Goal: Navigation & Orientation: Find specific page/section

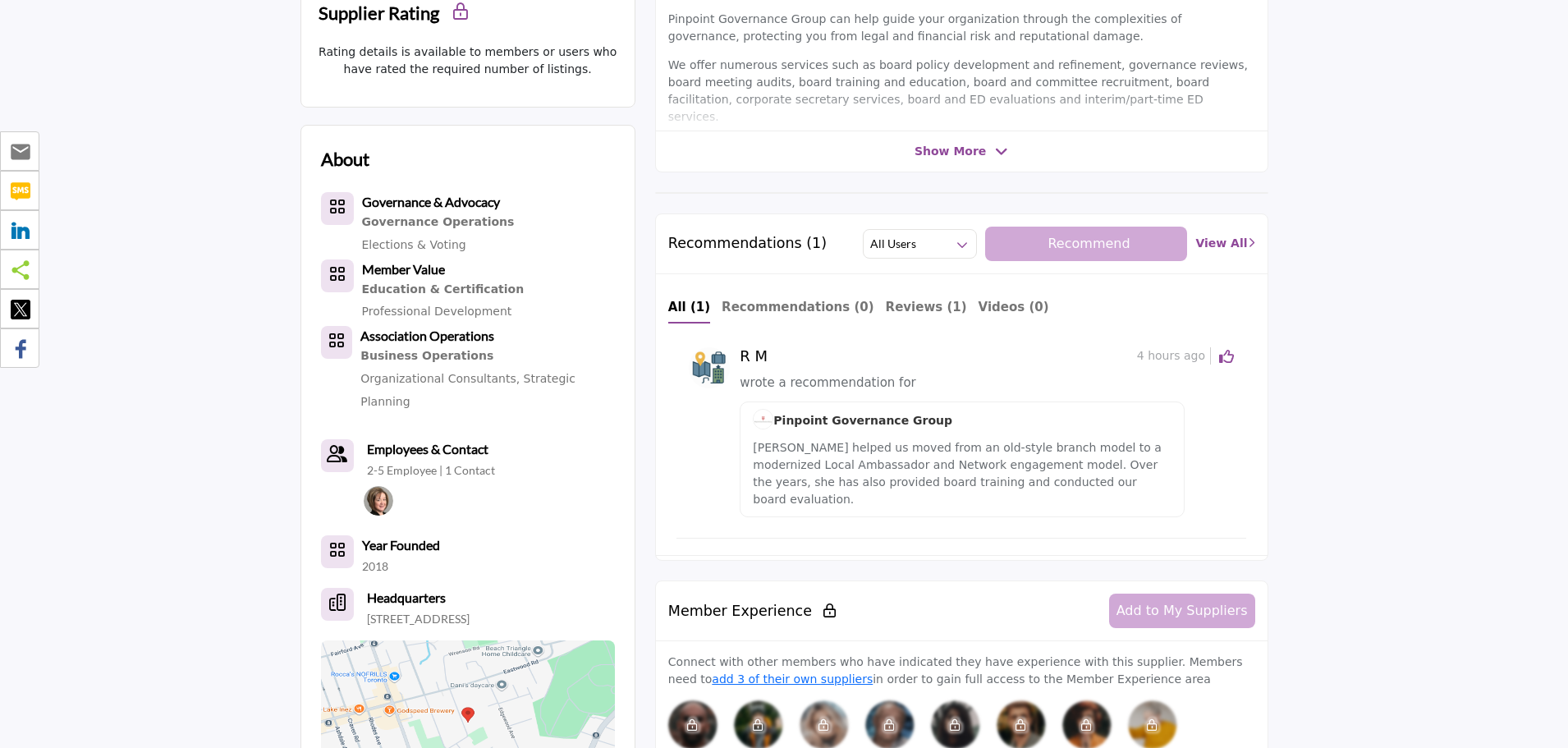
scroll to position [657, 0]
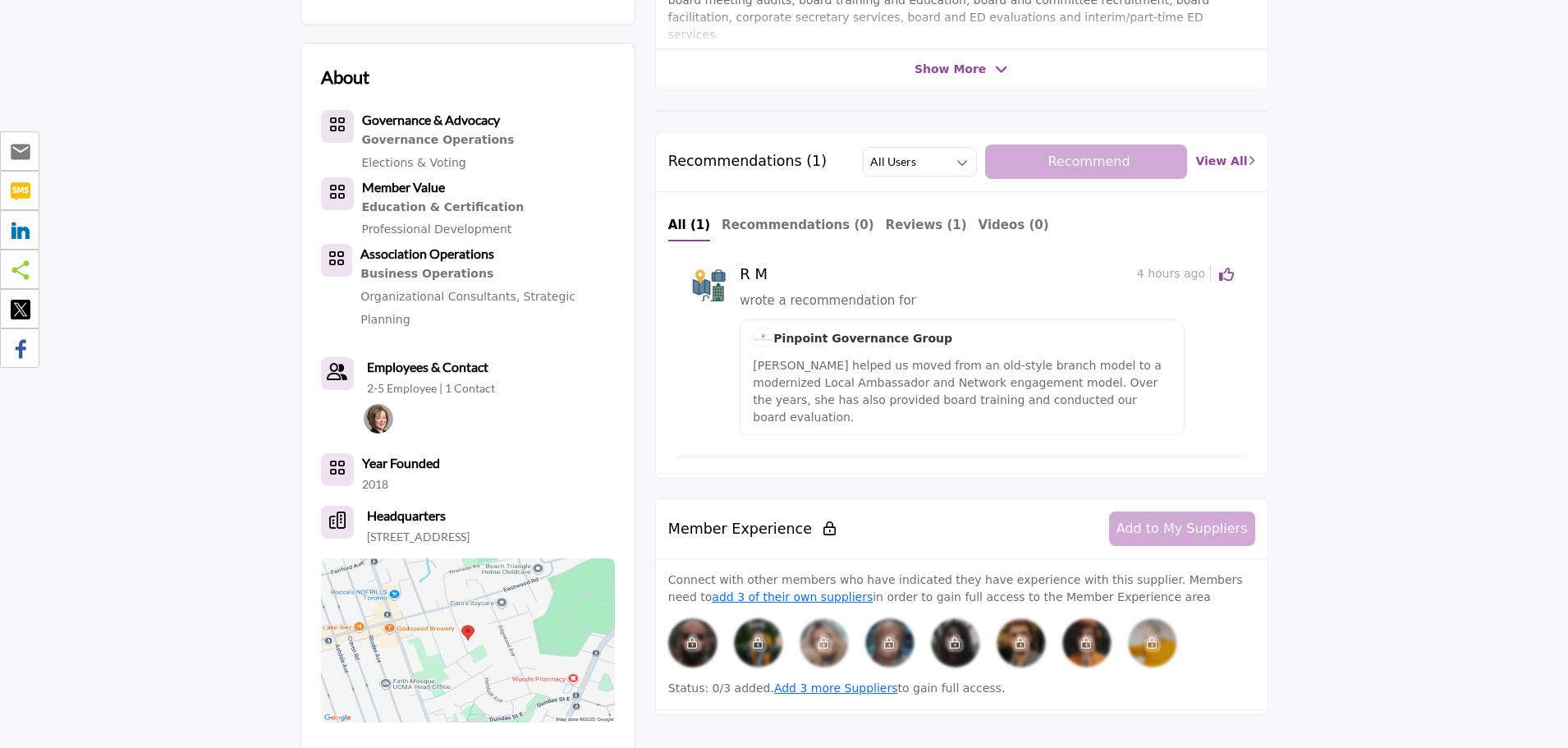
click at [1228, 271] on icon at bounding box center [1226, 274] width 14 height 14
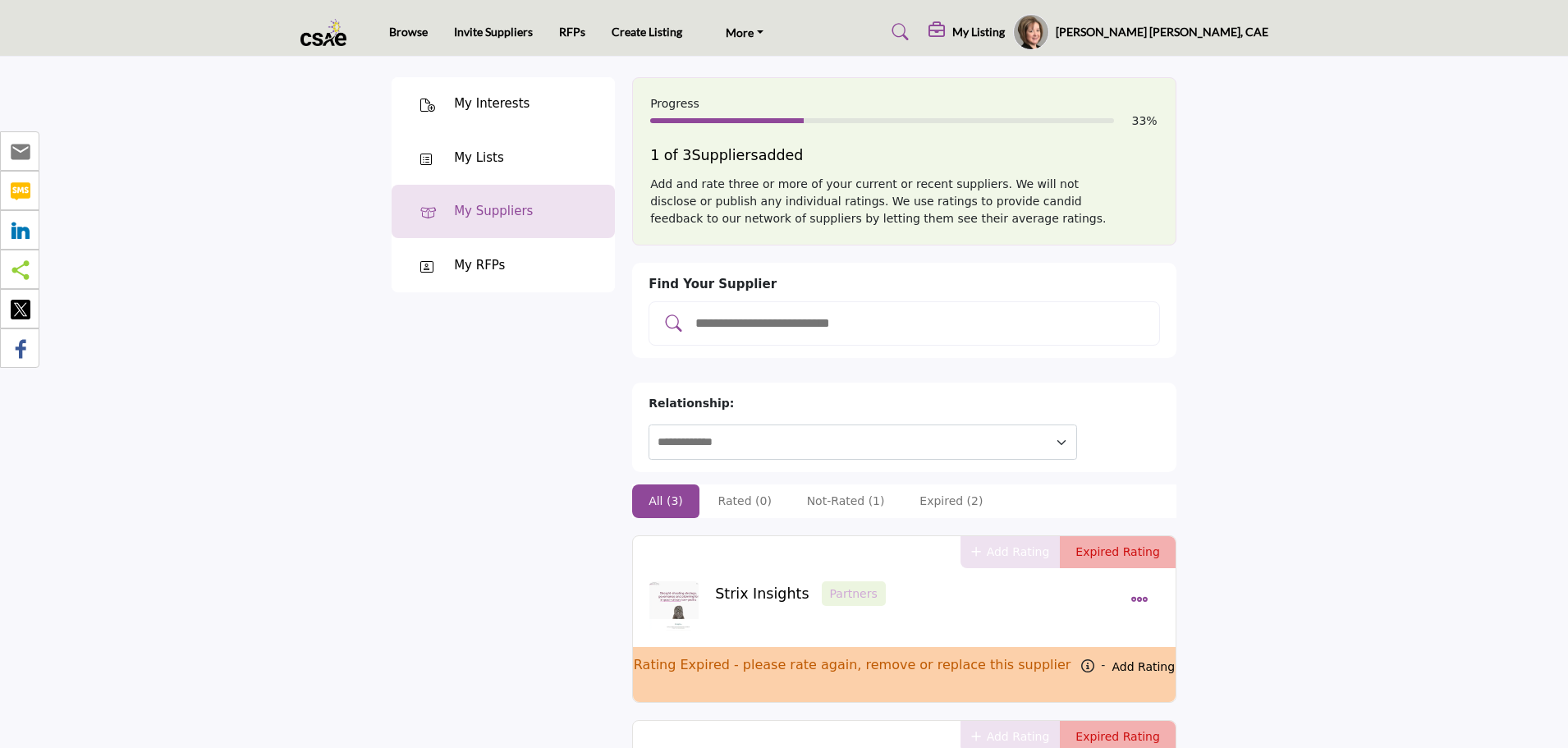
click at [491, 154] on div "My Lists" at bounding box center [479, 158] width 50 height 19
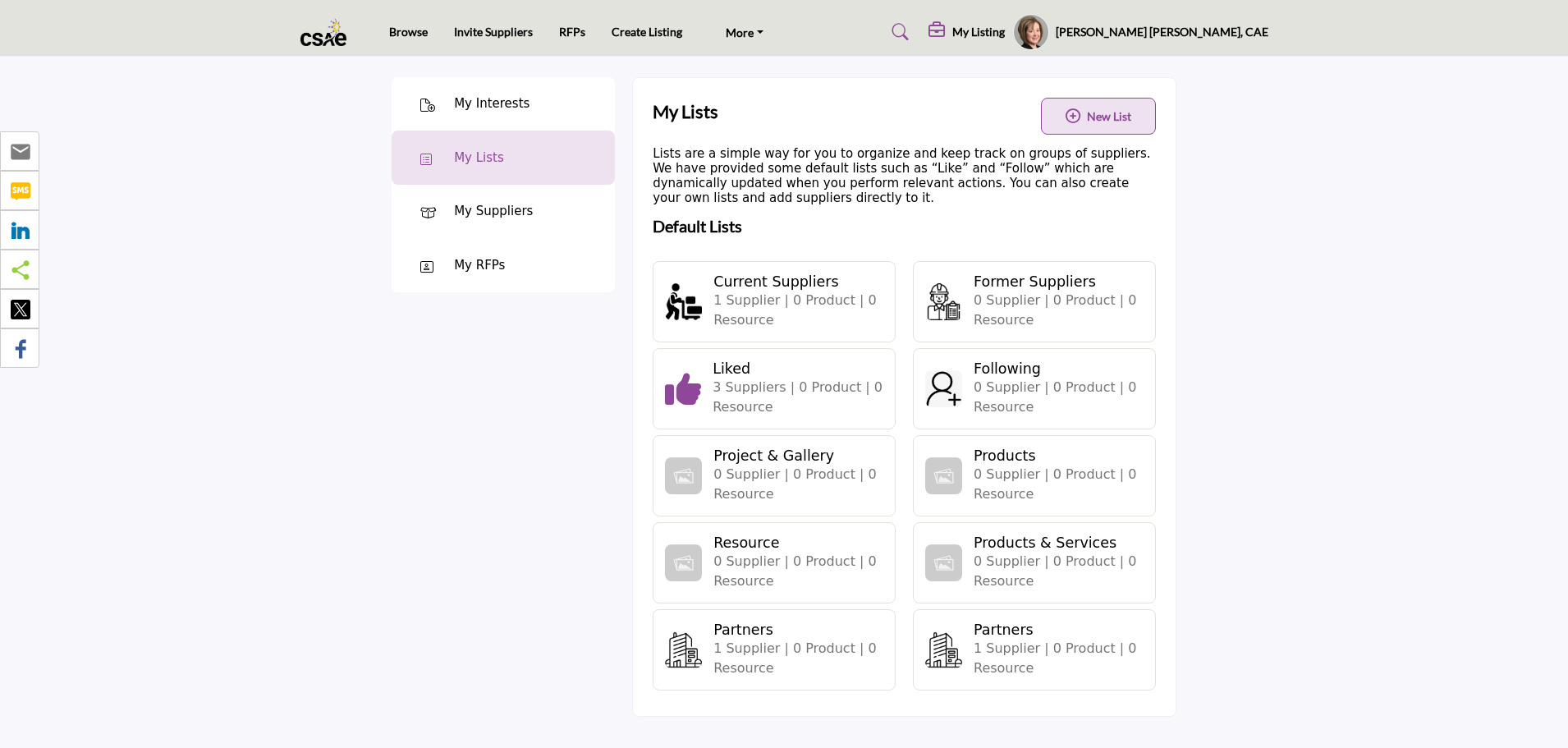
click at [1005, 28] on h5 "My Listing" at bounding box center [978, 32] width 52 height 14
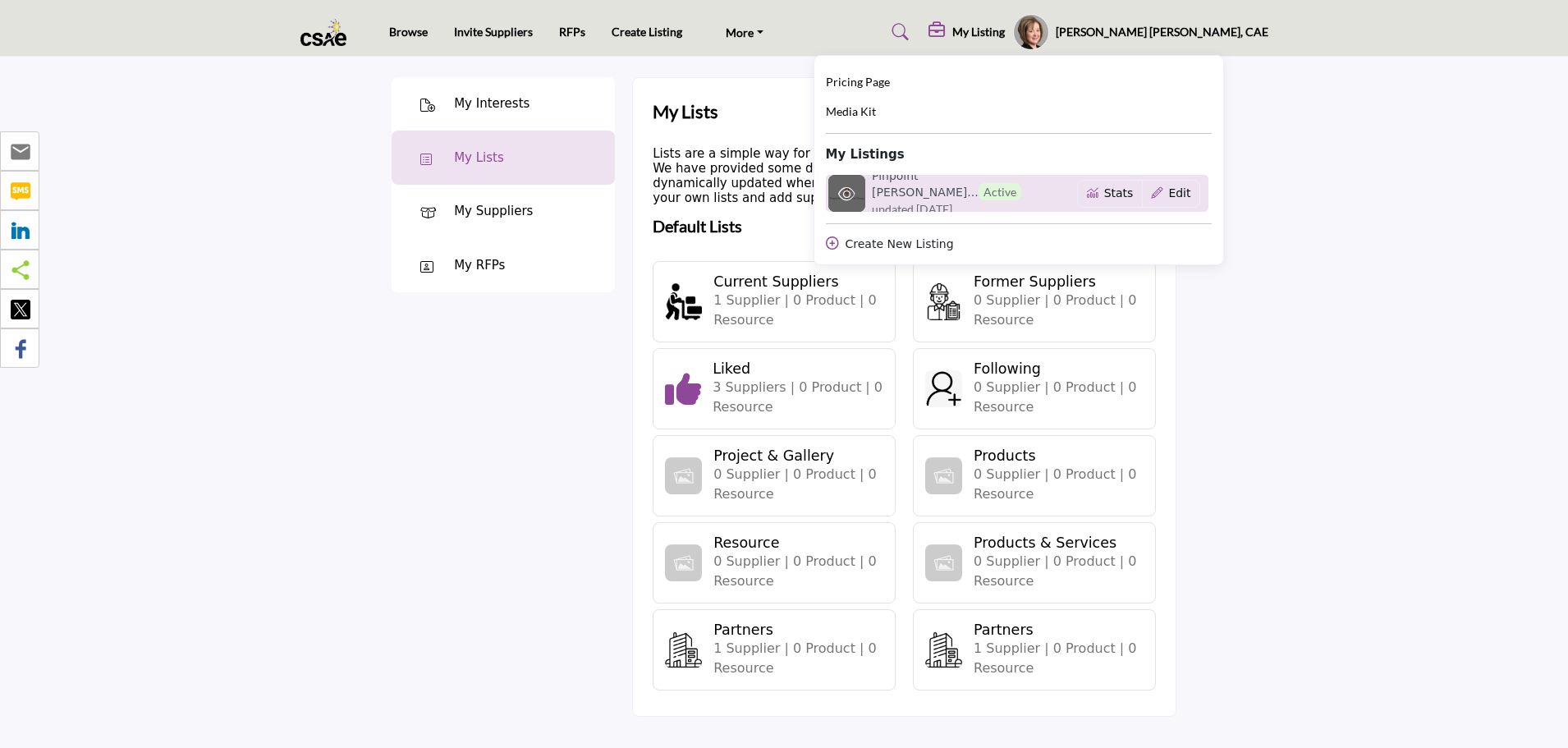
click at [952, 201] on span "updated [DATE]" at bounding box center [912, 209] width 80 height 17
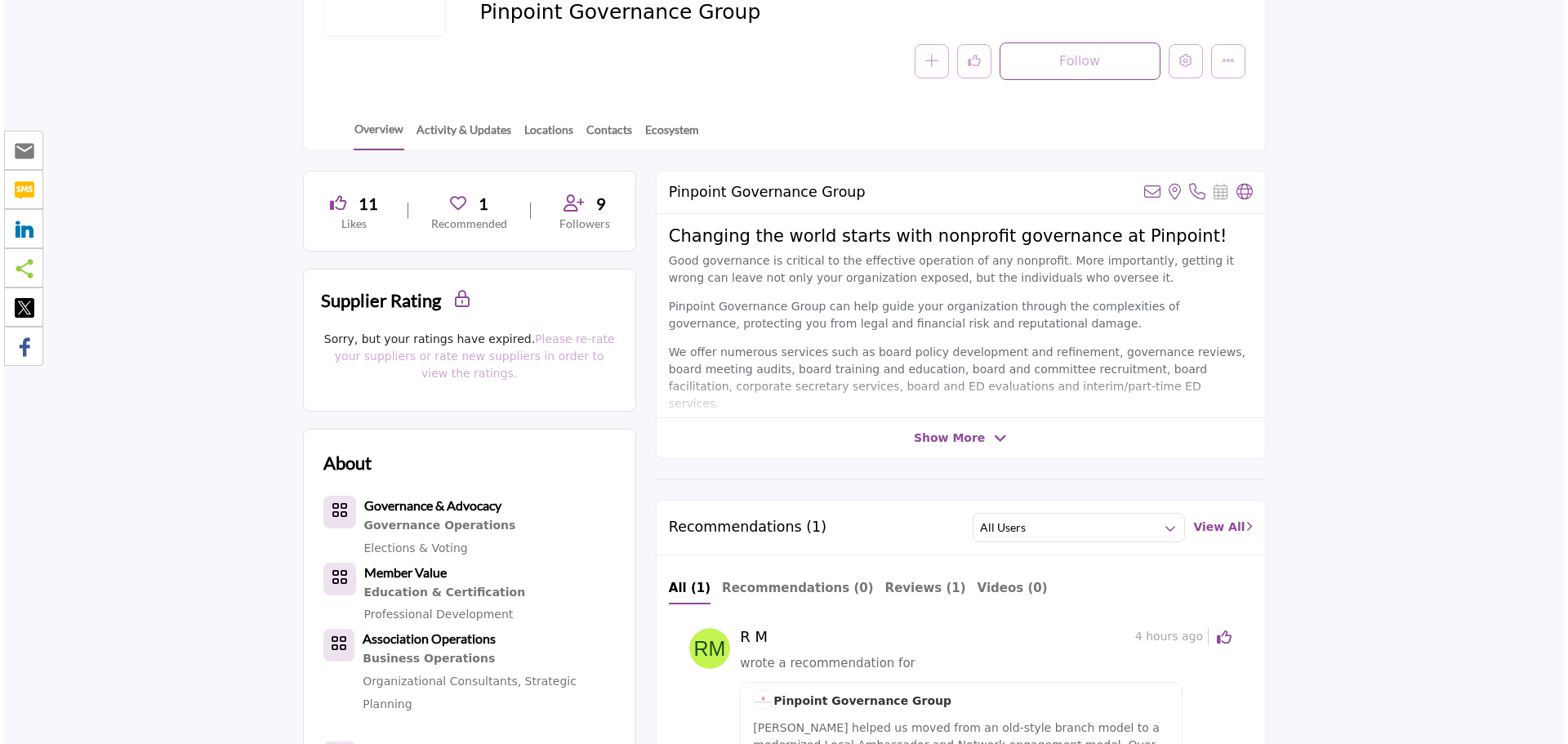
scroll to position [245, 0]
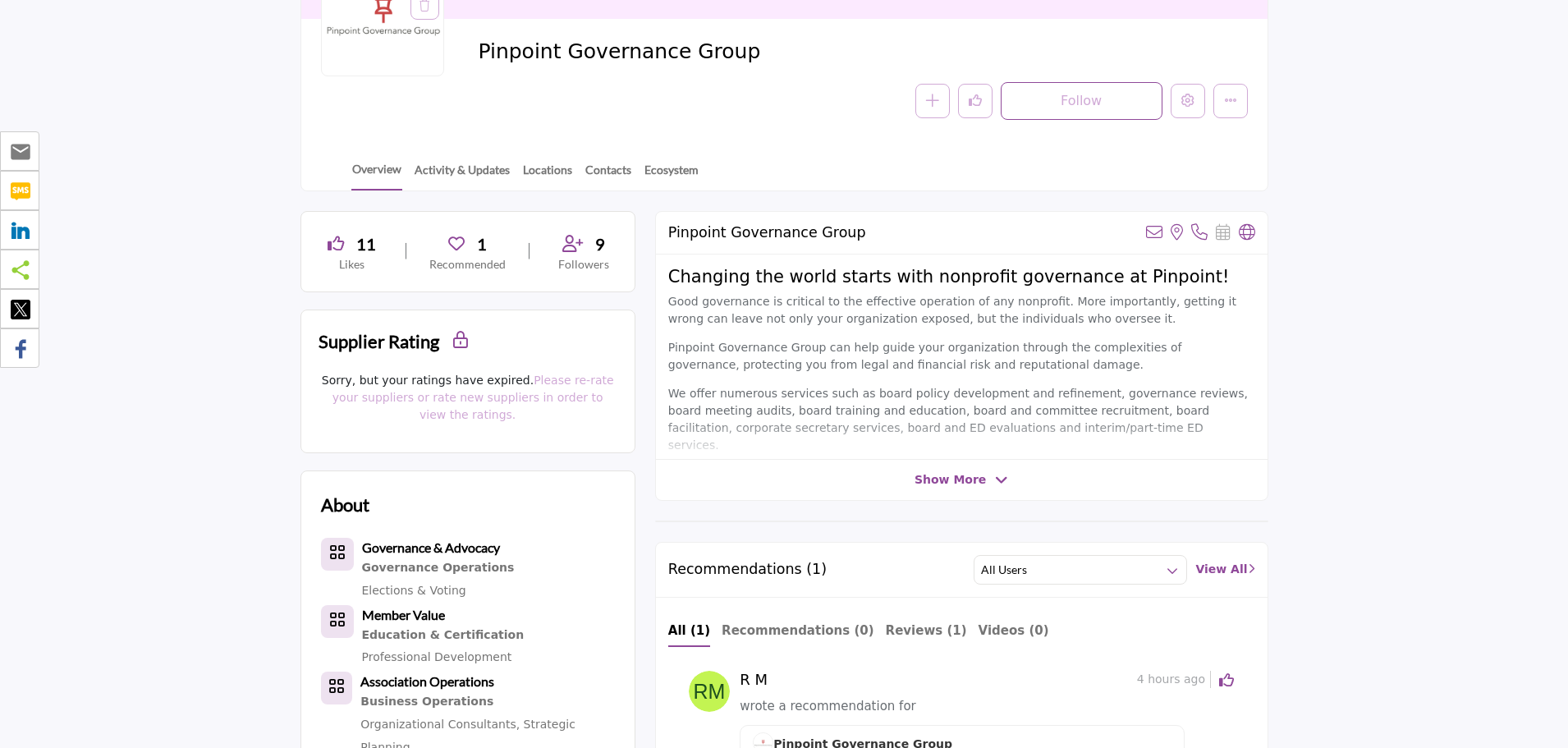
click at [349, 245] on div "11" at bounding box center [352, 243] width 62 height 24
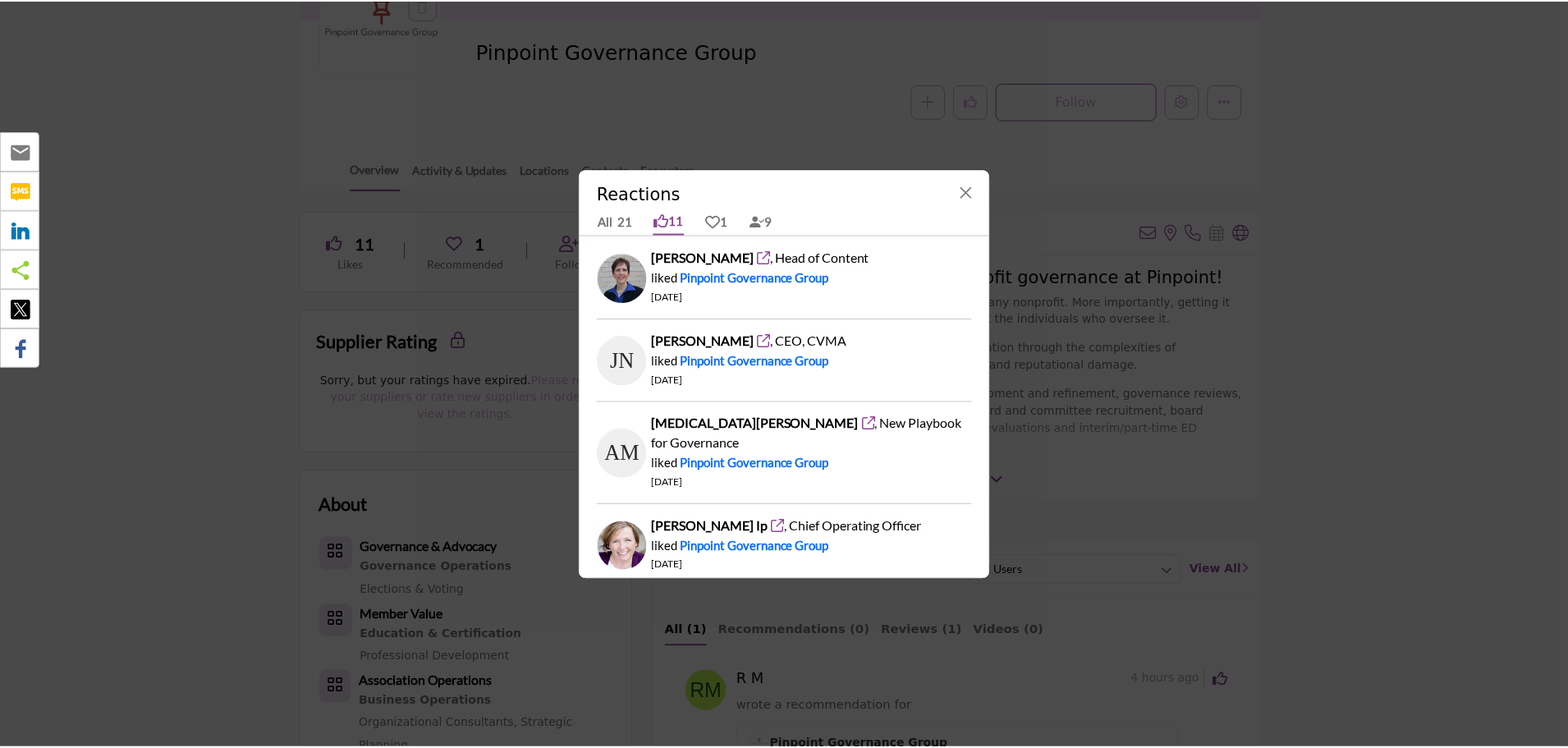
scroll to position [583, 0]
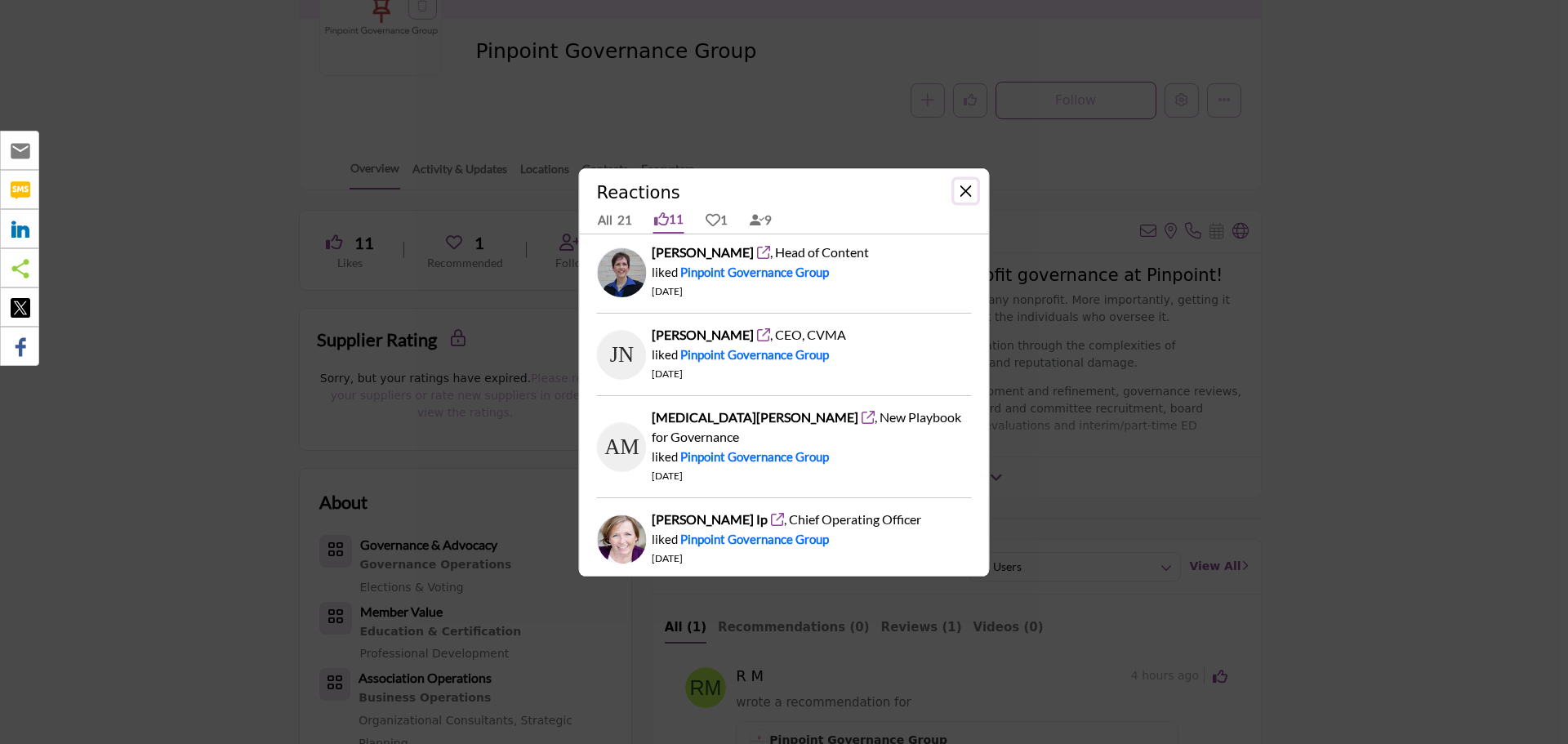
click at [970, 198] on button "Close" at bounding box center [966, 192] width 23 height 23
